Goal: Check status

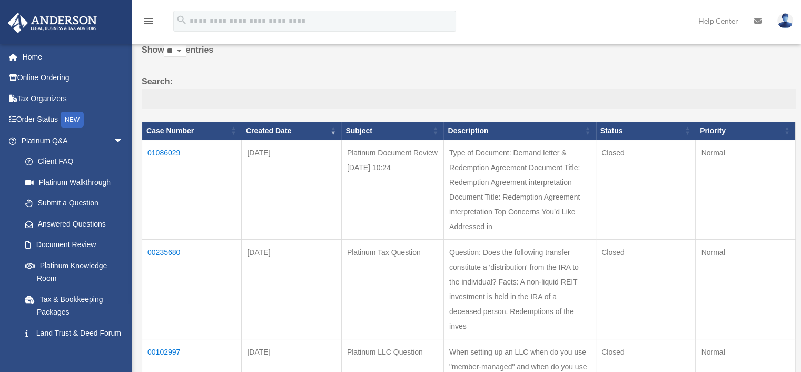
scroll to position [105, 0]
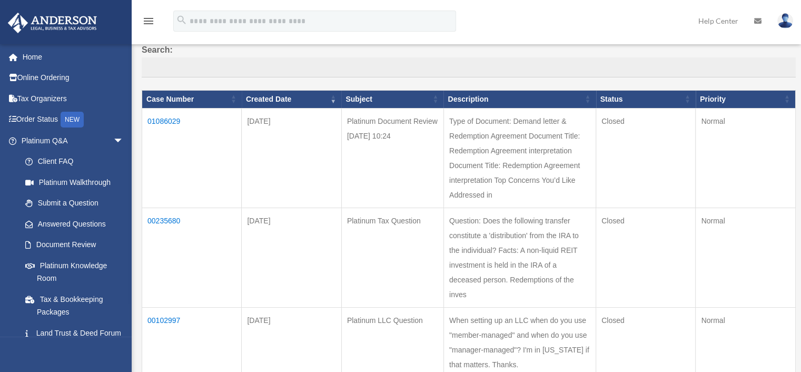
click at [167, 120] on td "01086029" at bounding box center [192, 158] width 100 height 100
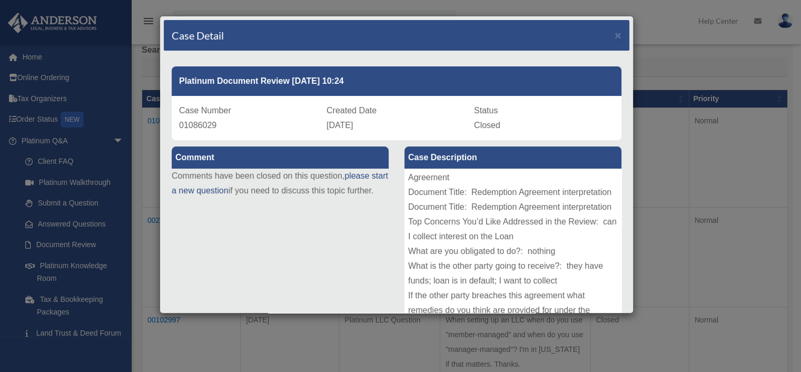
scroll to position [0, 0]
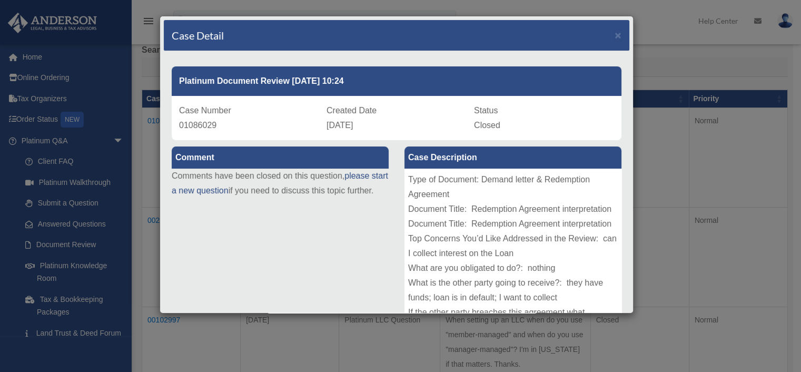
click at [596, 30] on div "Case Detail ×" at bounding box center [396, 35] width 465 height 31
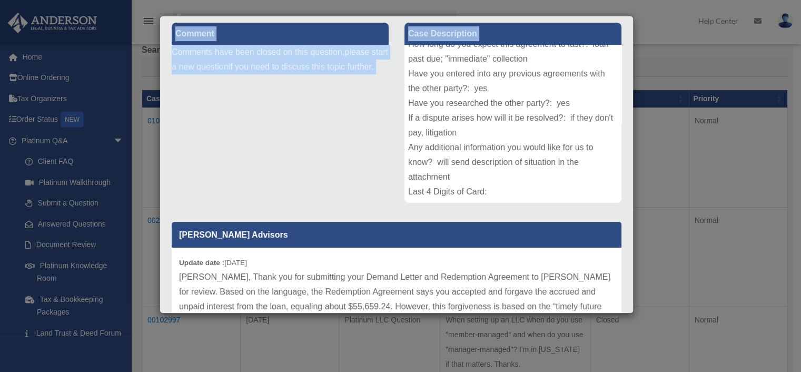
scroll to position [146, 0]
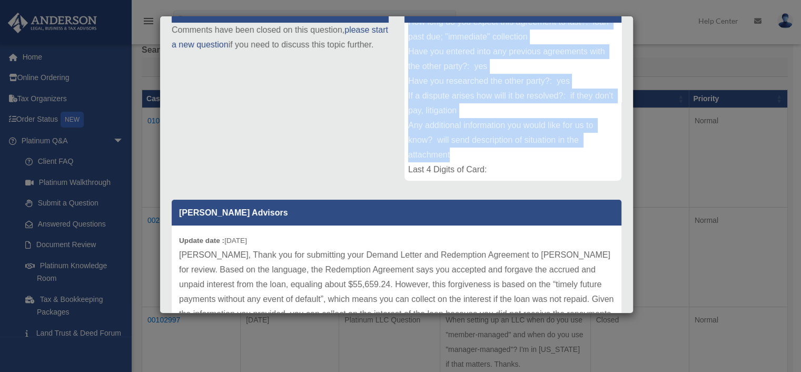
drag, startPoint x: 405, startPoint y: 174, endPoint x: 510, endPoint y: 159, distance: 105.4
click at [510, 159] on div "Type of Document: Demand letter & Redemption Agreement Document Title: Redempti…" at bounding box center [512, 102] width 217 height 158
copy div "Type of Document: Demand letter & Redemption Agreement Document Title: Redempti…"
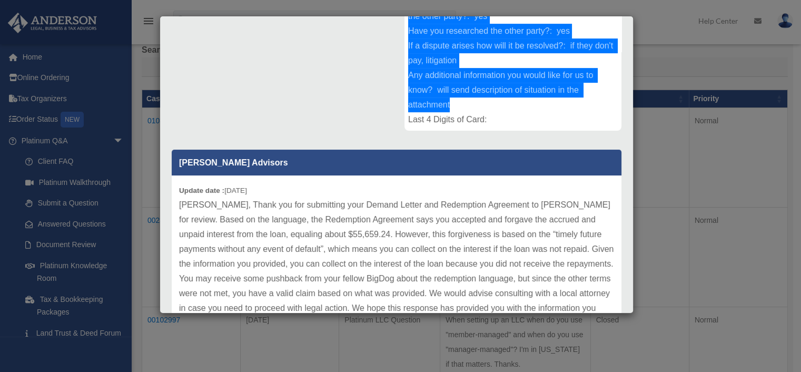
scroll to position [266, 0]
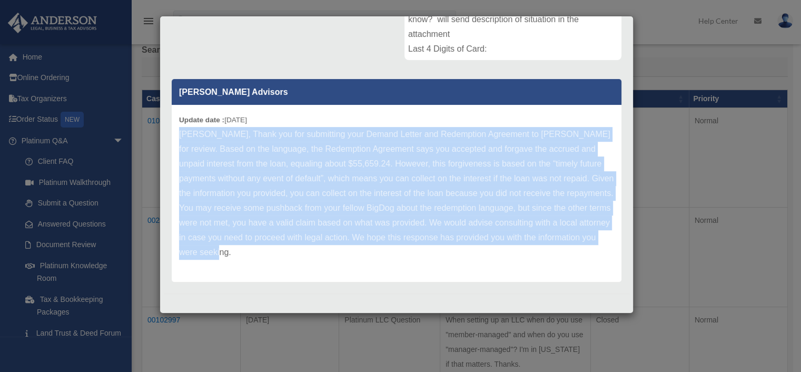
drag, startPoint x: 181, startPoint y: 132, endPoint x: 305, endPoint y: 250, distance: 171.3
click at [305, 250] on p "[PERSON_NAME], Thank you for submitting your Demand Letter and Redemption Agree…" at bounding box center [396, 193] width 435 height 133
copy p "[PERSON_NAME], Thank you for submitting your Demand Letter and Redemption Agree…"
click at [324, 261] on div "Update date : [DATE] [PERSON_NAME], Thank you for submitting your Demand Letter…" at bounding box center [397, 193] width 450 height 177
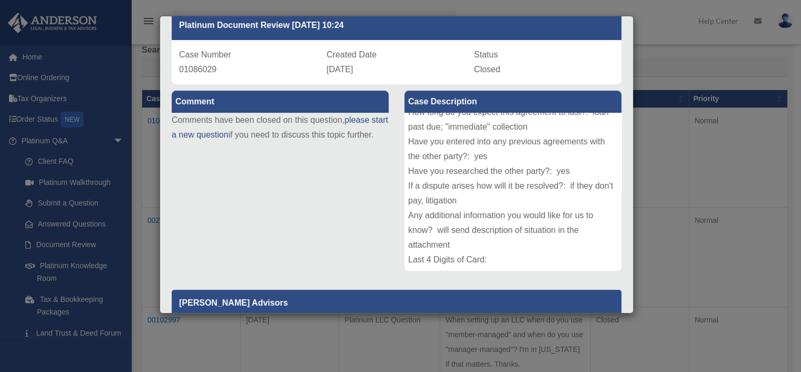
scroll to position [0, 0]
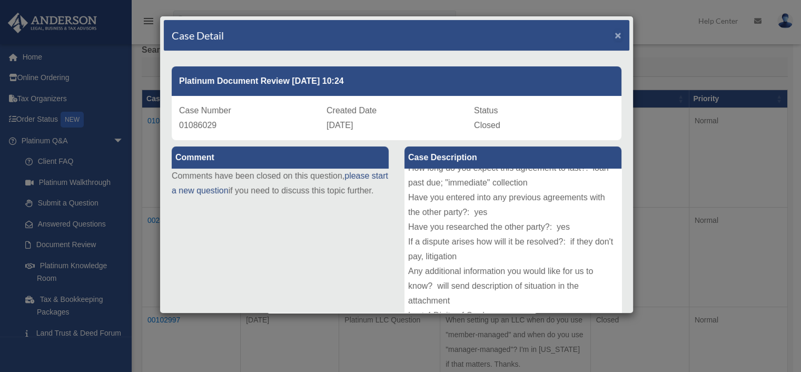
click at [615, 33] on span "×" at bounding box center [618, 35] width 7 height 12
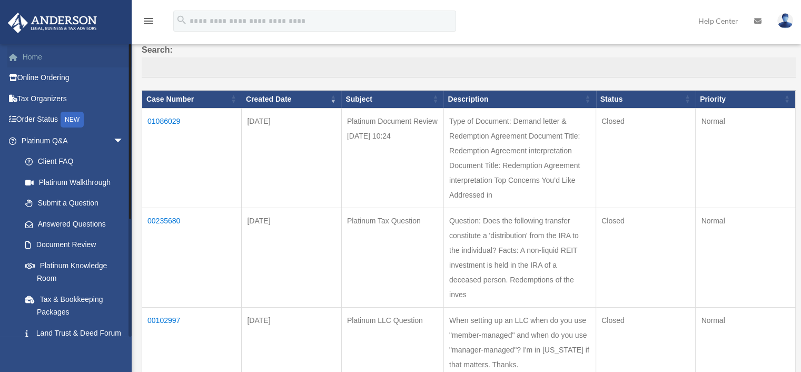
click at [38, 54] on link "Home" at bounding box center [73, 56] width 132 height 21
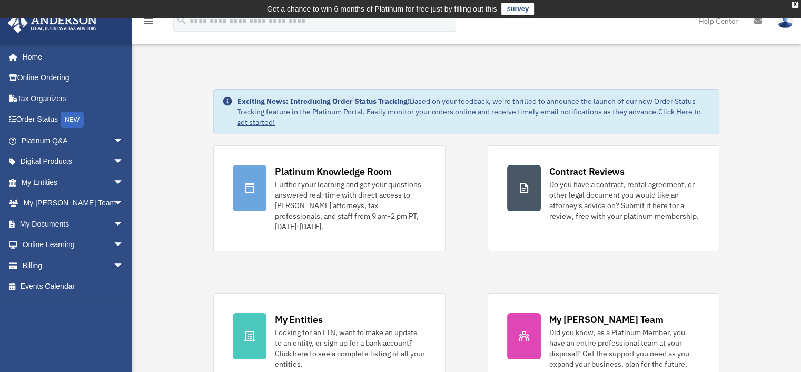
click at [787, 25] on img at bounding box center [785, 20] width 16 height 15
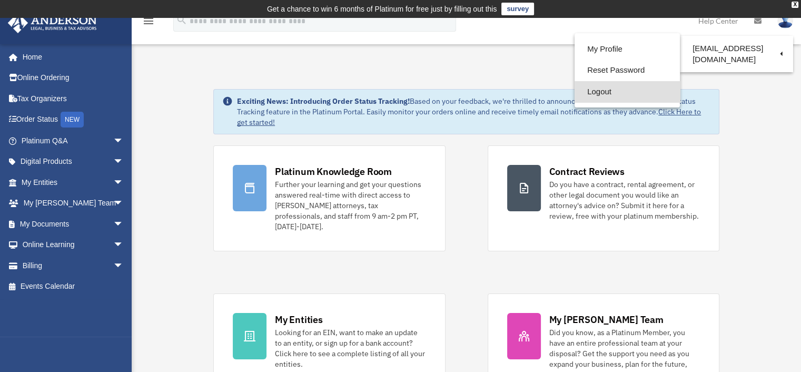
click at [602, 91] on link "Logout" at bounding box center [626, 92] width 105 height 22
